Goal: Check status: Check status

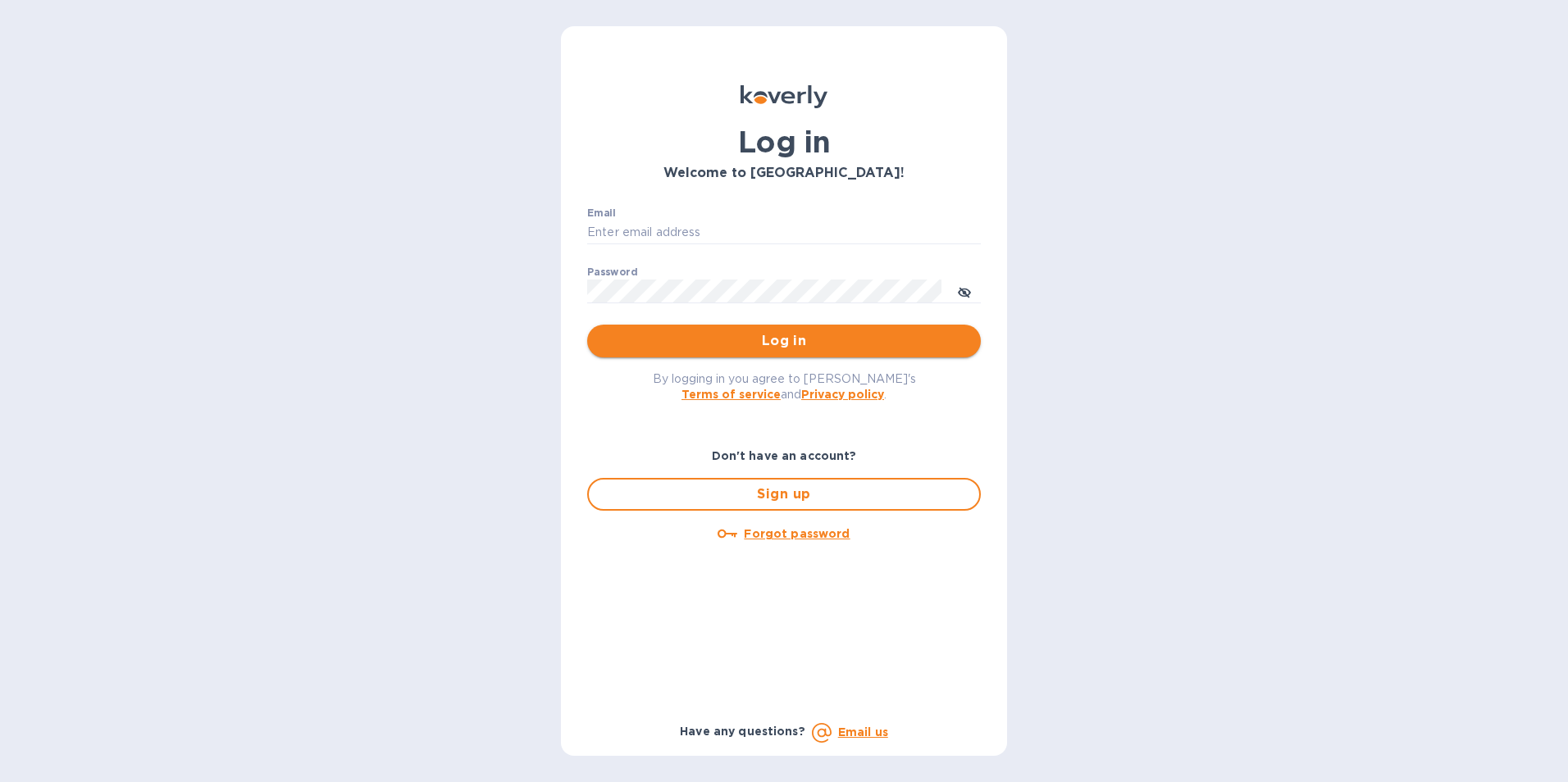
type input "[PERSON_NAME][EMAIL_ADDRESS][DOMAIN_NAME]"
click at [791, 337] on span "Log in" at bounding box center [784, 341] width 368 height 20
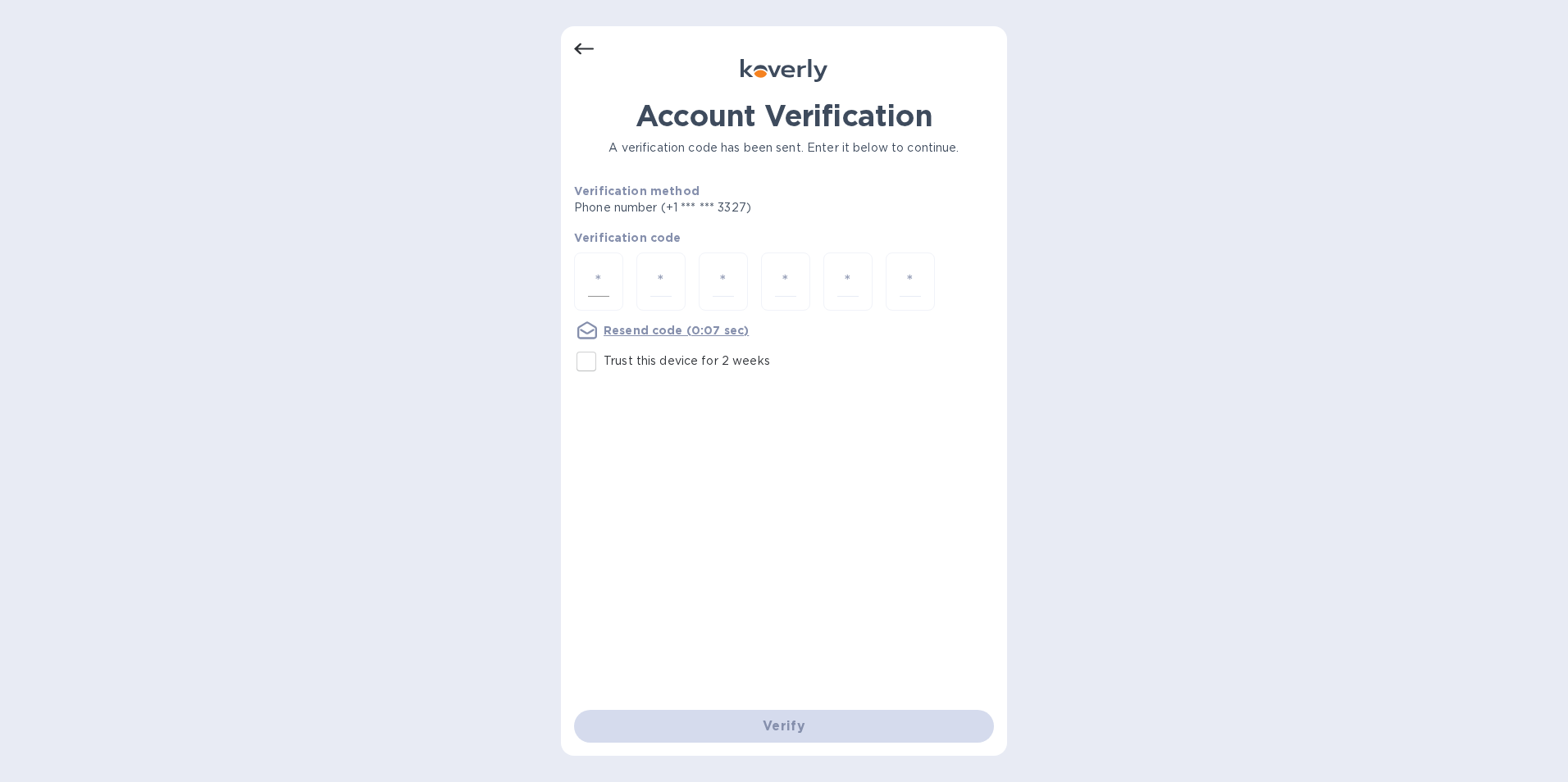
click at [590, 266] on div at bounding box center [599, 281] width 49 height 58
type input "4"
type input "7"
type input "3"
type input "9"
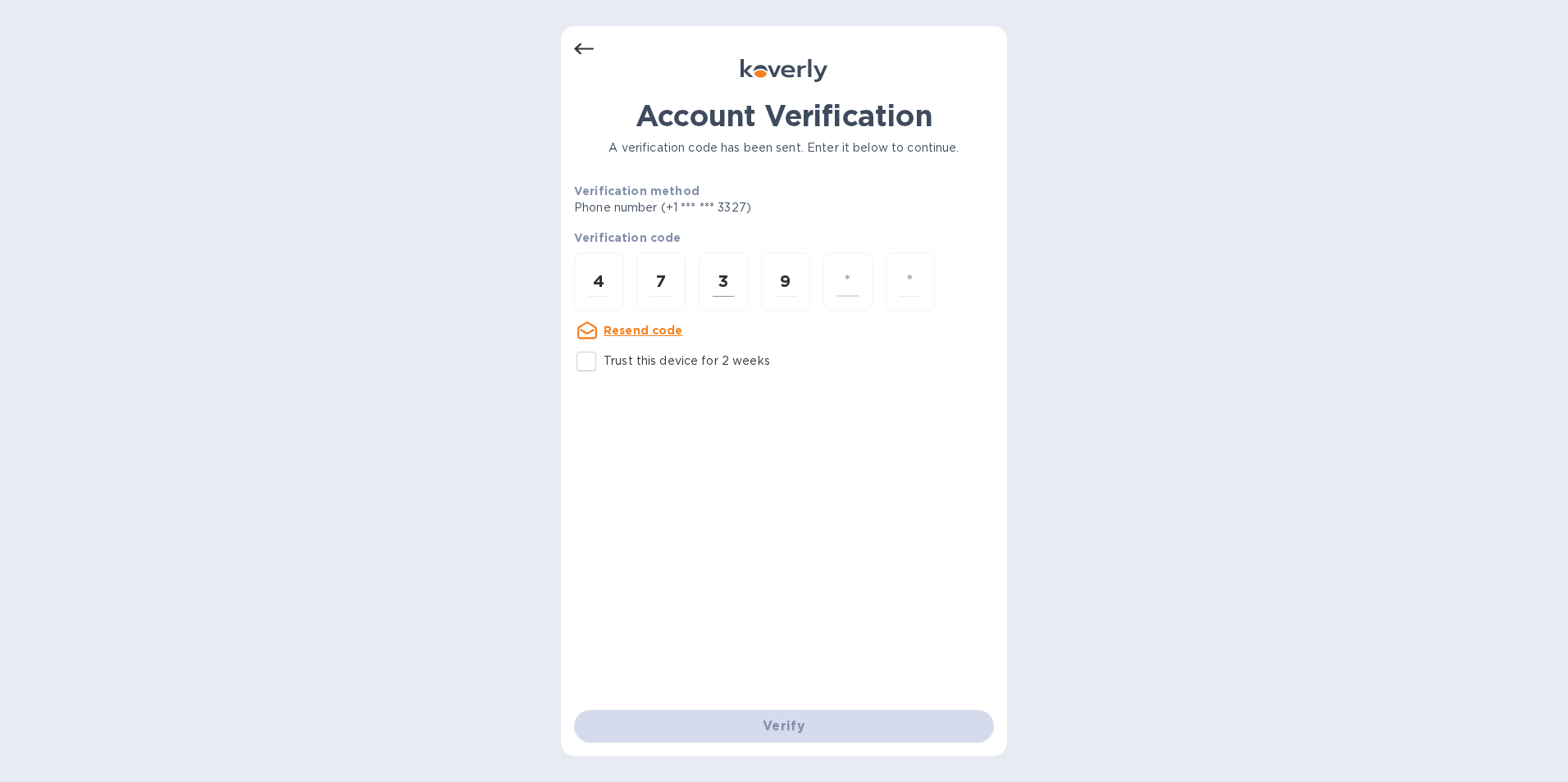
type input "7"
type input "8"
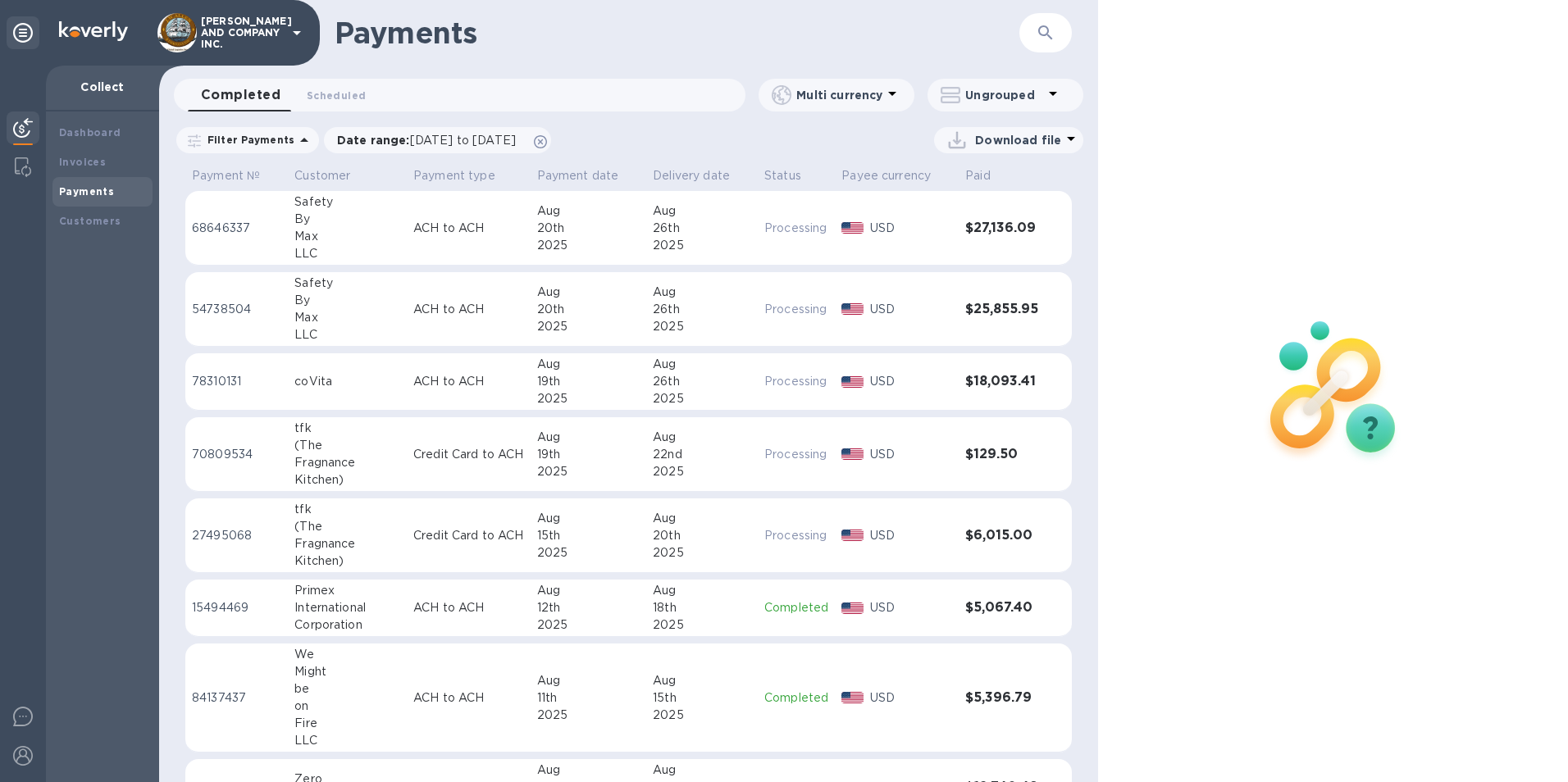
click at [730, 215] on div "Aug" at bounding box center [702, 211] width 99 height 17
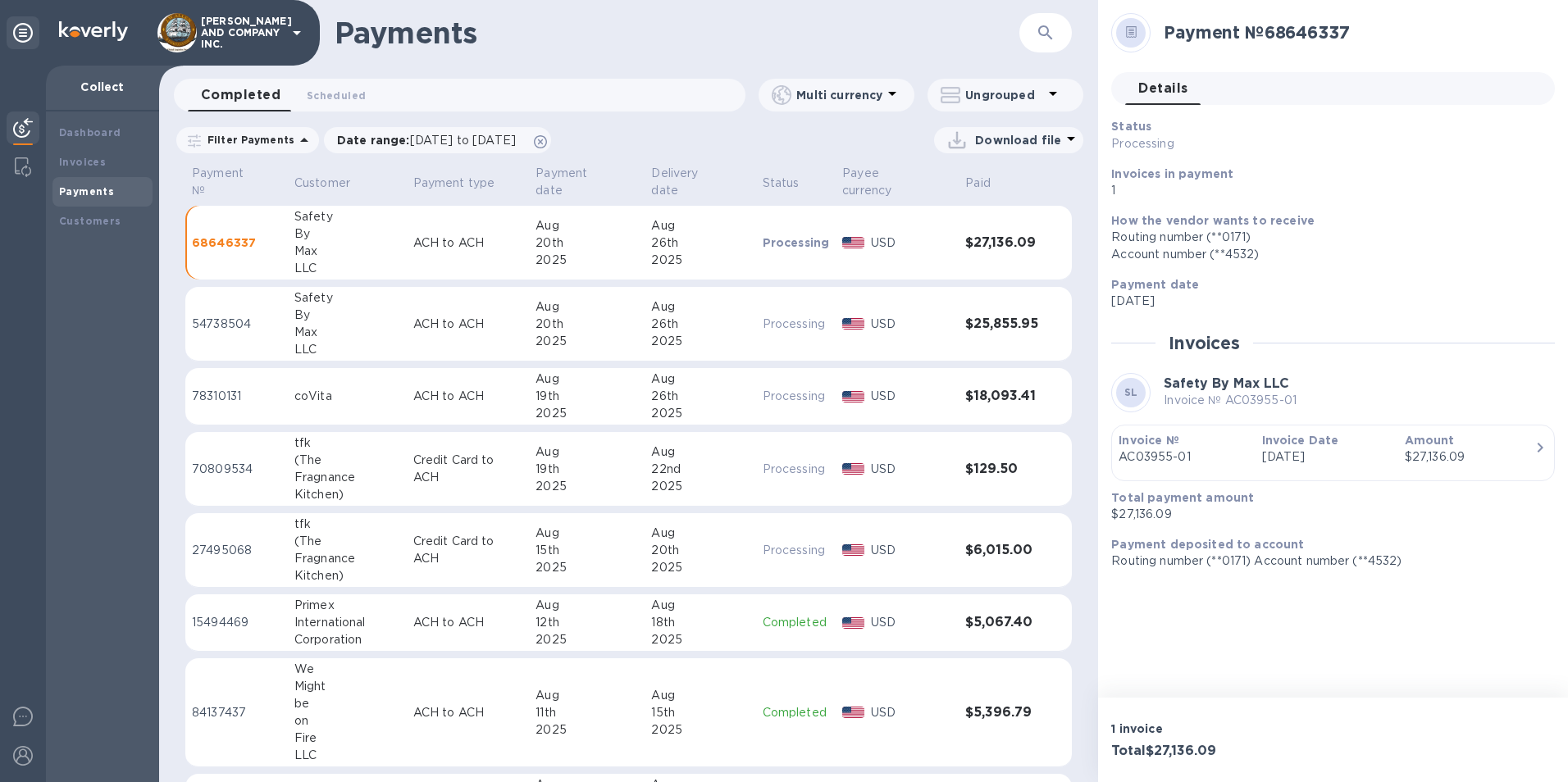
click at [468, 320] on td "ACH to ACH" at bounding box center [468, 324] width 123 height 75
